Goal: Transaction & Acquisition: Purchase product/service

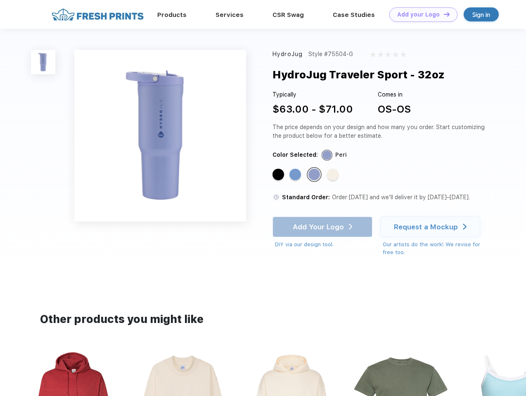
click at [420, 14] on link "Add your Logo Design Tool" at bounding box center [423, 14] width 68 height 14
click at [0, 0] on div "Design Tool" at bounding box center [0, 0] width 0 height 0
click at [443, 14] on link "Add your Logo Design Tool" at bounding box center [423, 14] width 68 height 14
click at [43, 62] on img at bounding box center [43, 62] width 24 height 24
click at [279, 175] on div "Standard Color" at bounding box center [278, 175] width 12 height 12
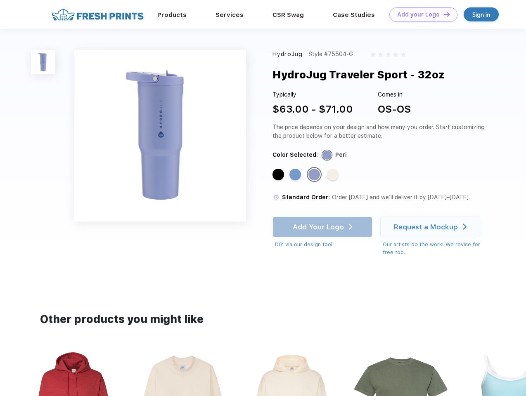
click at [296, 175] on div "Standard Color" at bounding box center [295, 175] width 12 height 12
click at [315, 175] on div "Standard Color" at bounding box center [314, 175] width 12 height 12
click at [333, 175] on div "Standard Color" at bounding box center [333, 175] width 12 height 12
click at [323, 227] on div "Add Your Logo DIY via our design tool. Ah shoot! This product isn't up in our d…" at bounding box center [322, 233] width 100 height 32
click at [431, 227] on div "Request a Mockup" at bounding box center [426, 227] width 64 height 8
